Goal: Information Seeking & Learning: Find specific fact

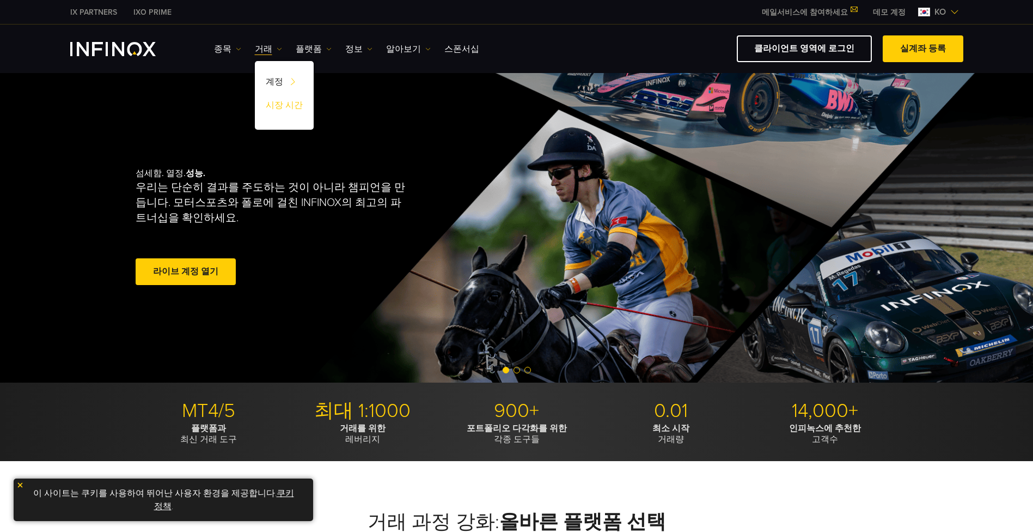
click at [281, 105] on link "시장 시간" at bounding box center [284, 106] width 59 height 23
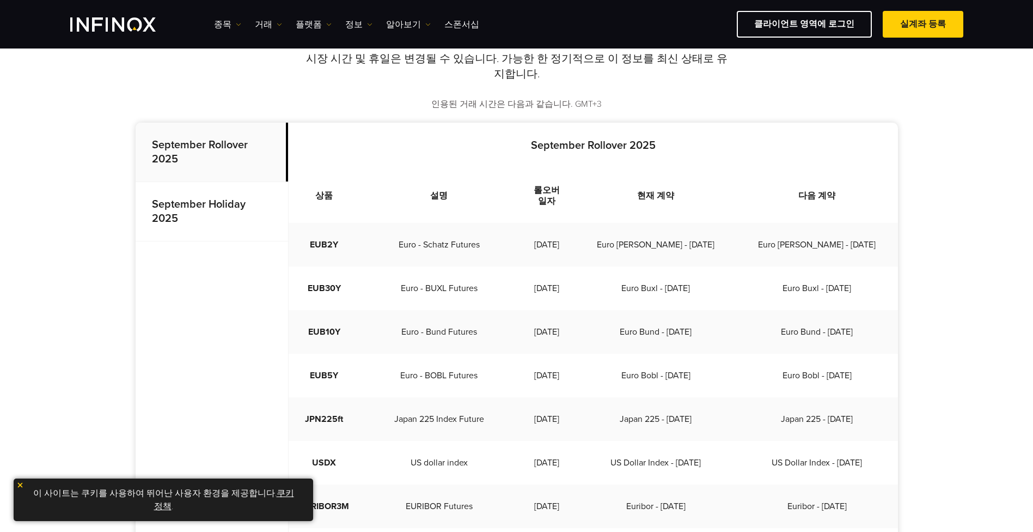
click at [283, 197] on p "September Holiday 2025" at bounding box center [212, 211] width 153 height 59
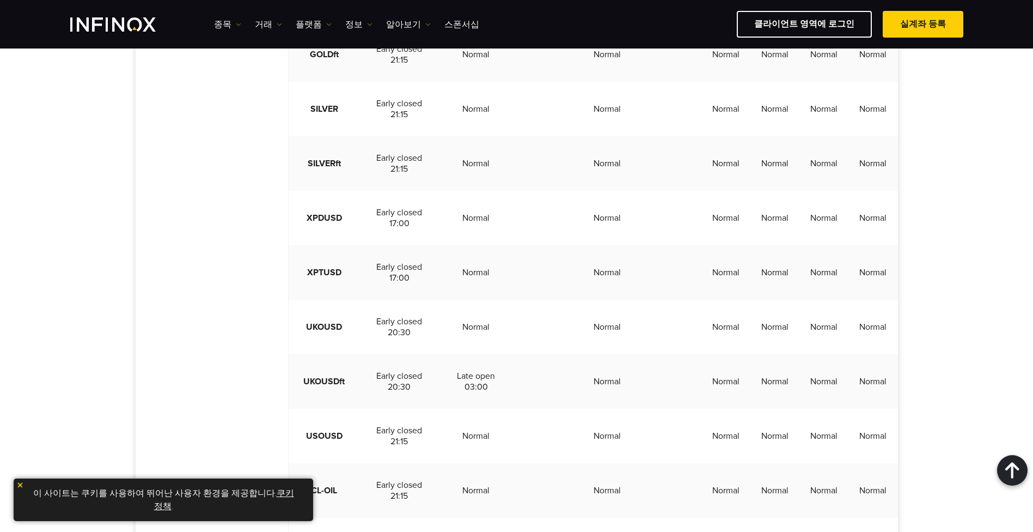
scroll to position [1743, 0]
